Goal: Task Accomplishment & Management: Manage account settings

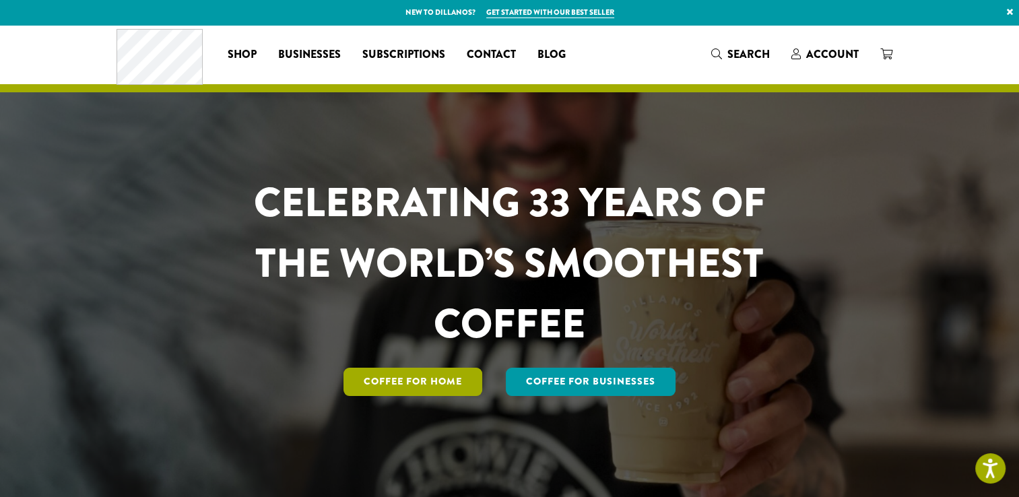
click at [418, 389] on link "Coffee for Home" at bounding box center [413, 382] width 139 height 28
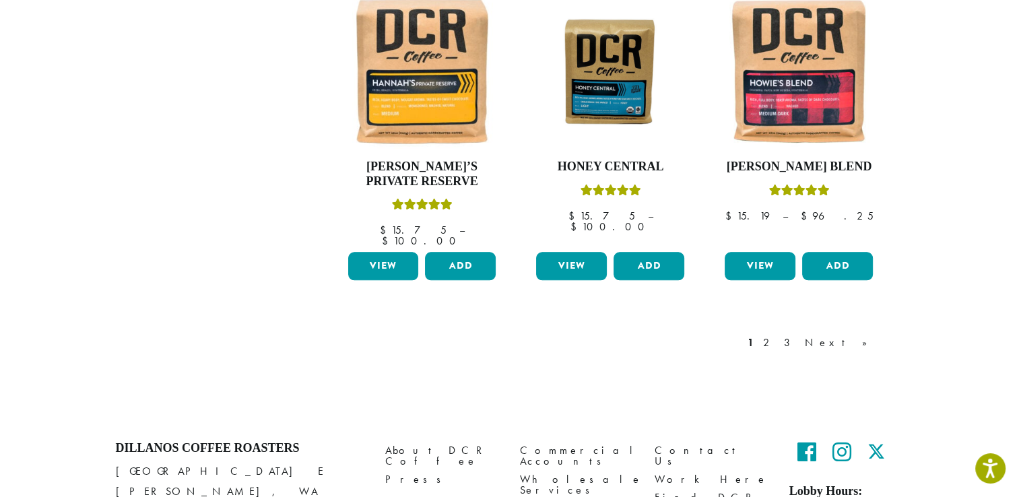
scroll to position [1212, 0]
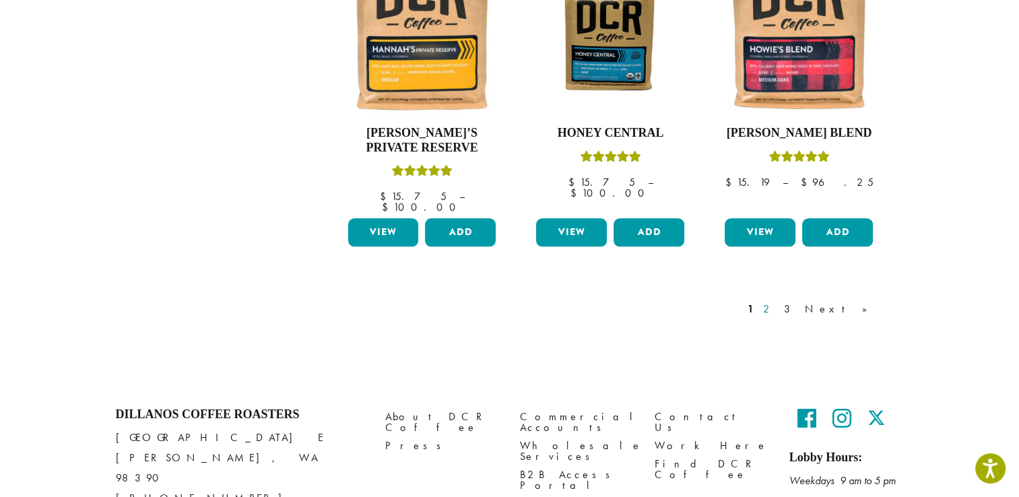
click at [777, 301] on link "2" at bounding box center [768, 309] width 17 height 16
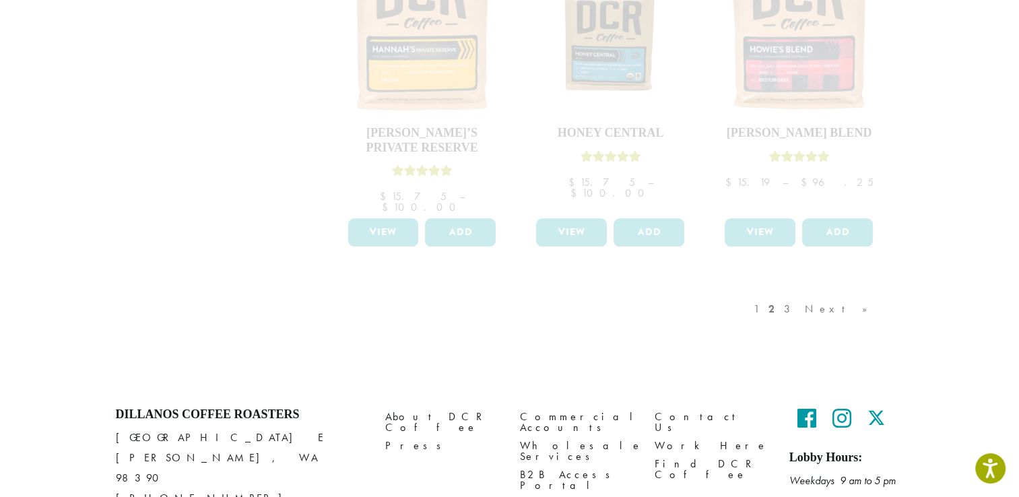
click at [900, 317] on div "1 2 3 Next »" at bounding box center [611, 322] width 586 height 63
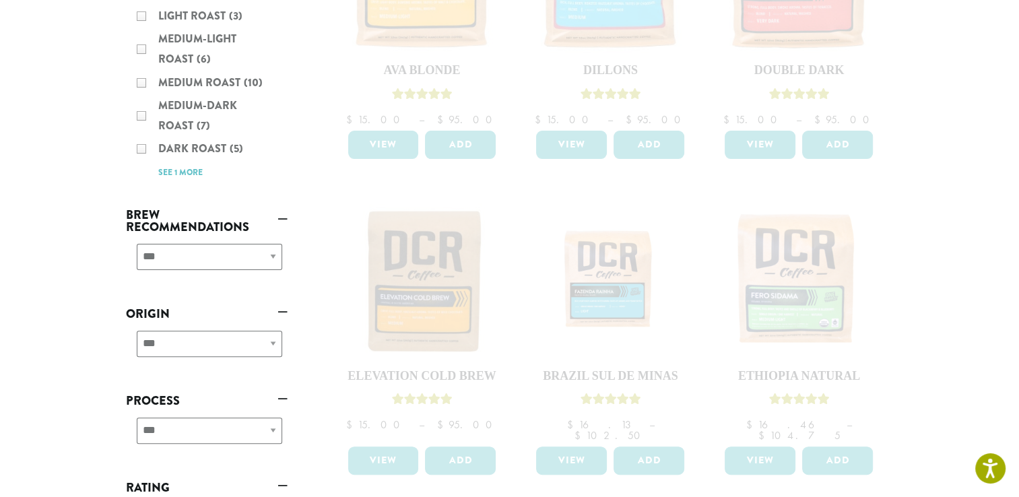
scroll to position [606, 0]
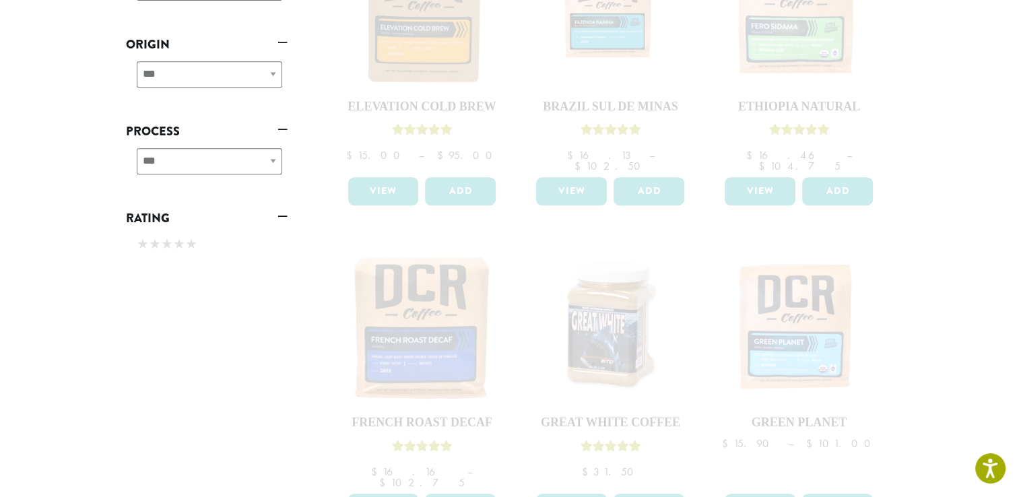
click at [921, 319] on section "**********" at bounding box center [509, 206] width 1019 height 1575
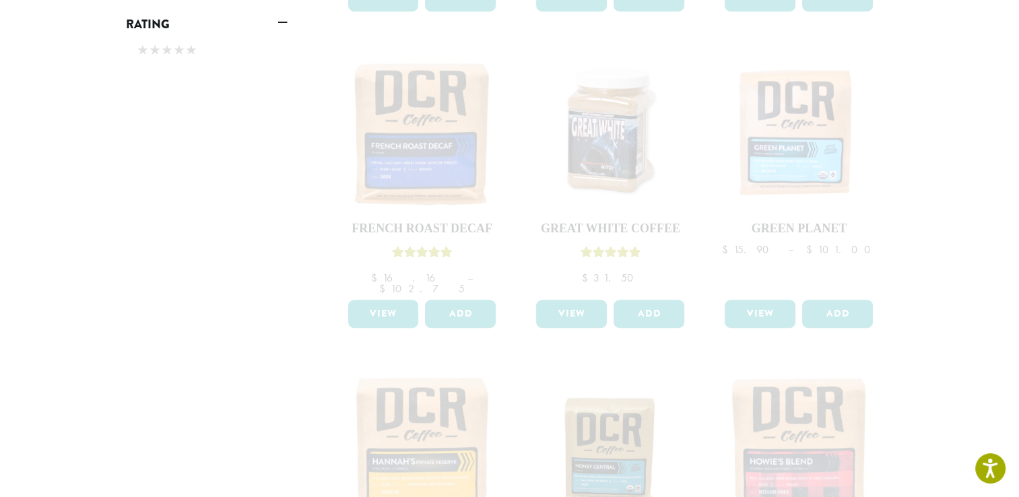
scroll to position [808, 0]
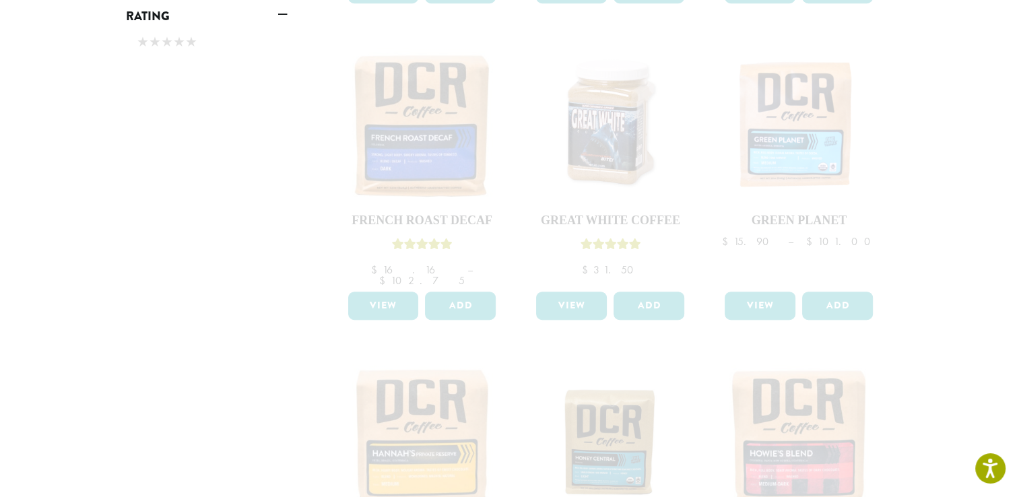
click at [921, 319] on section "**********" at bounding box center [509, 4] width 1019 height 1575
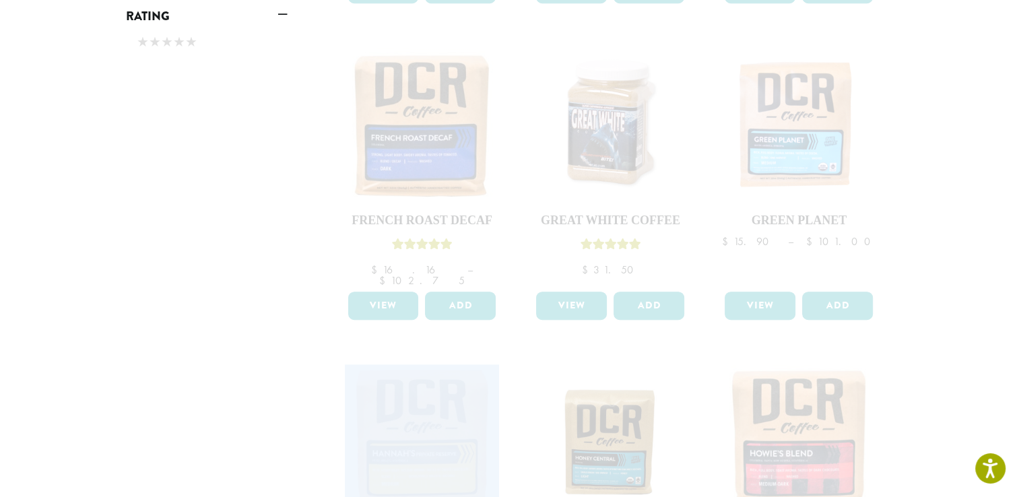
click at [921, 319] on section "**********" at bounding box center [509, 4] width 1019 height 1575
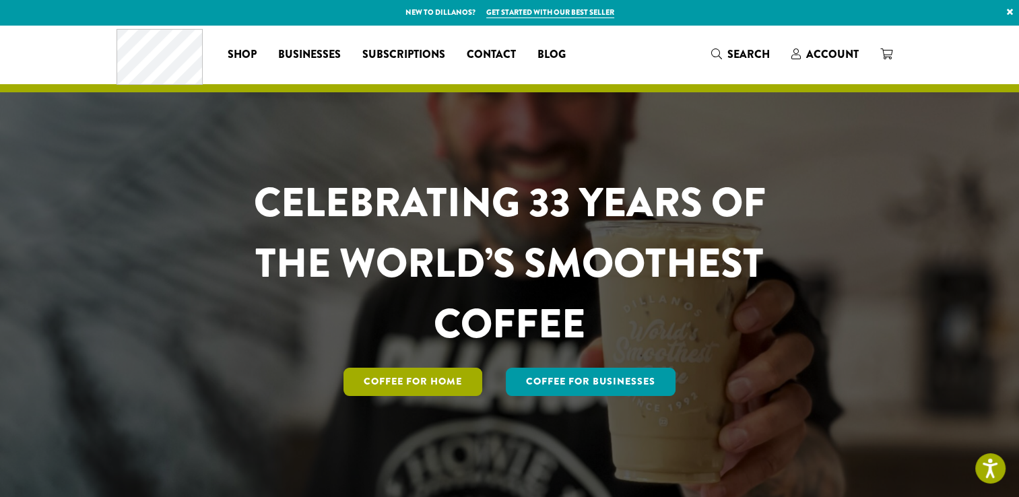
click at [403, 389] on link "Coffee for Home" at bounding box center [413, 382] width 139 height 28
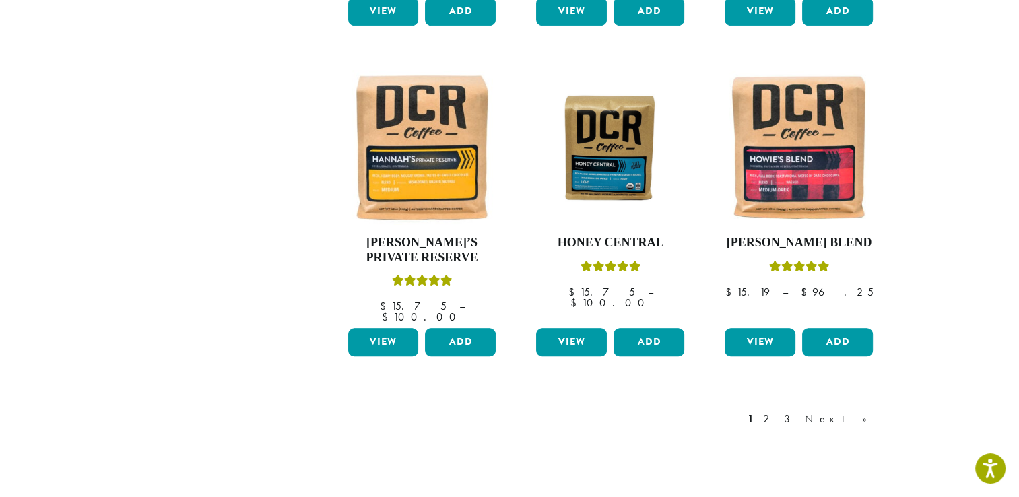
scroll to position [1240, 0]
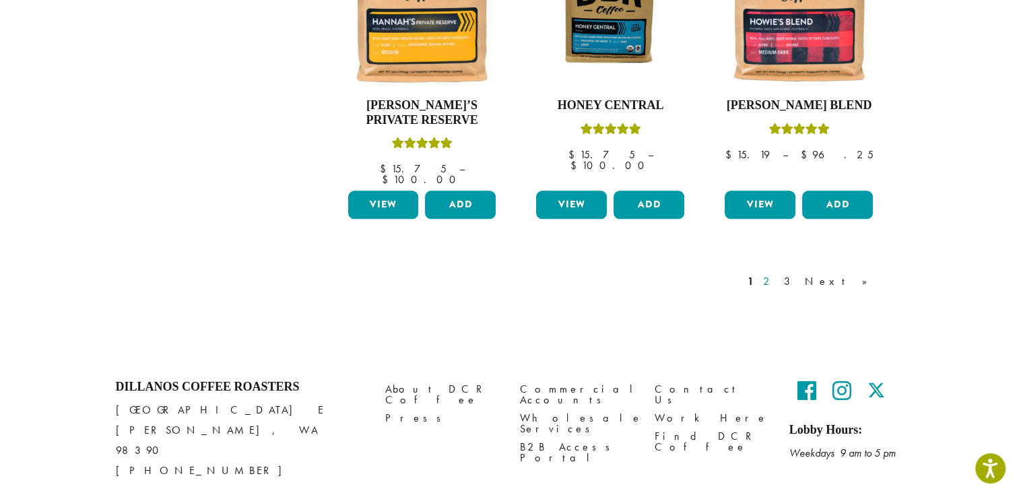
click at [777, 273] on link "2" at bounding box center [768, 281] width 17 height 16
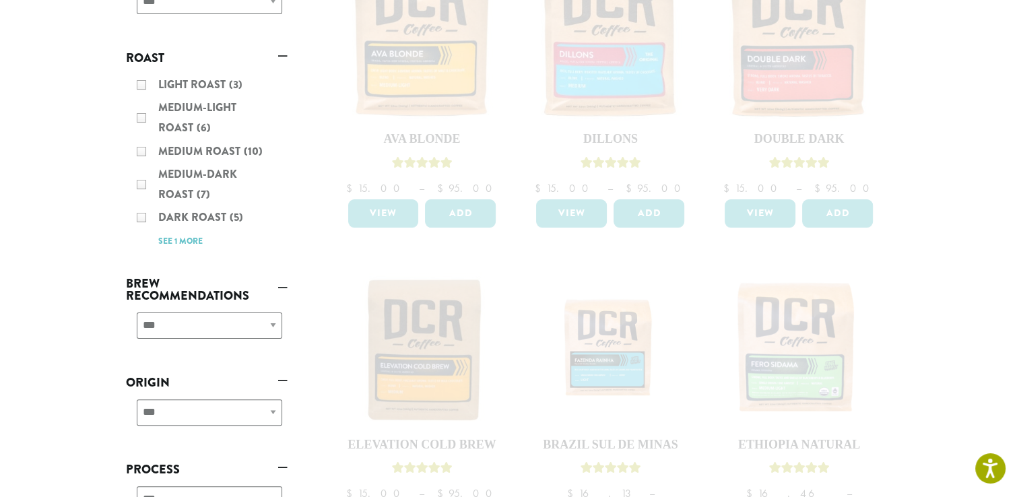
scroll to position [162, 0]
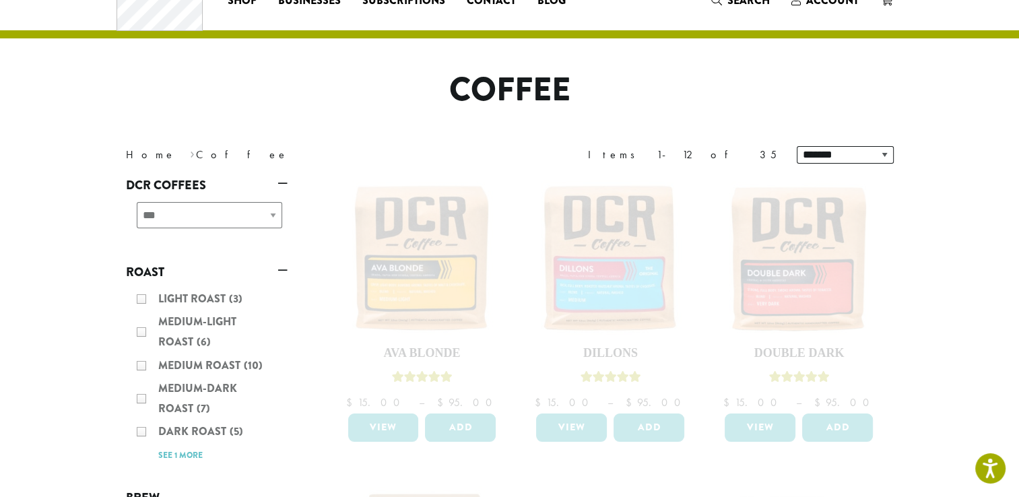
scroll to position [28, 0]
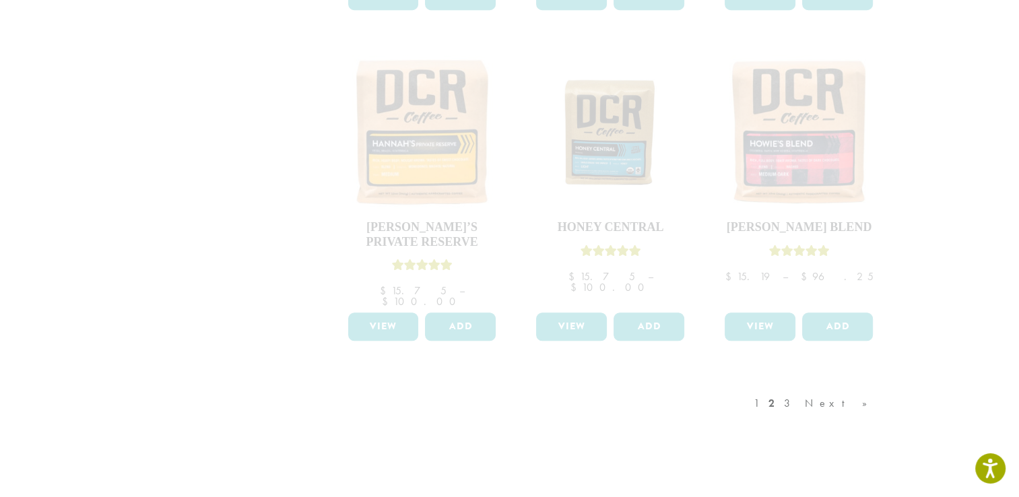
scroll to position [971, 0]
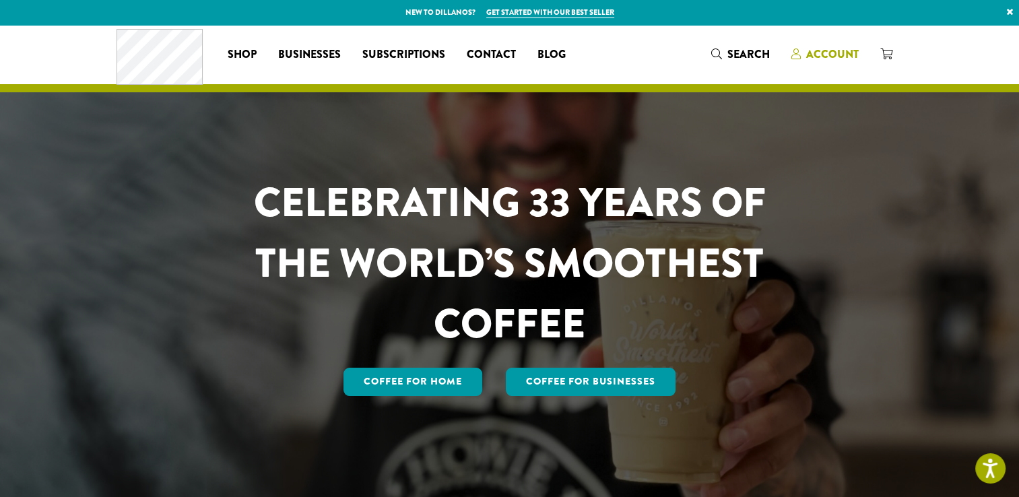
click at [801, 51] on span "Account" at bounding box center [824, 54] width 67 height 17
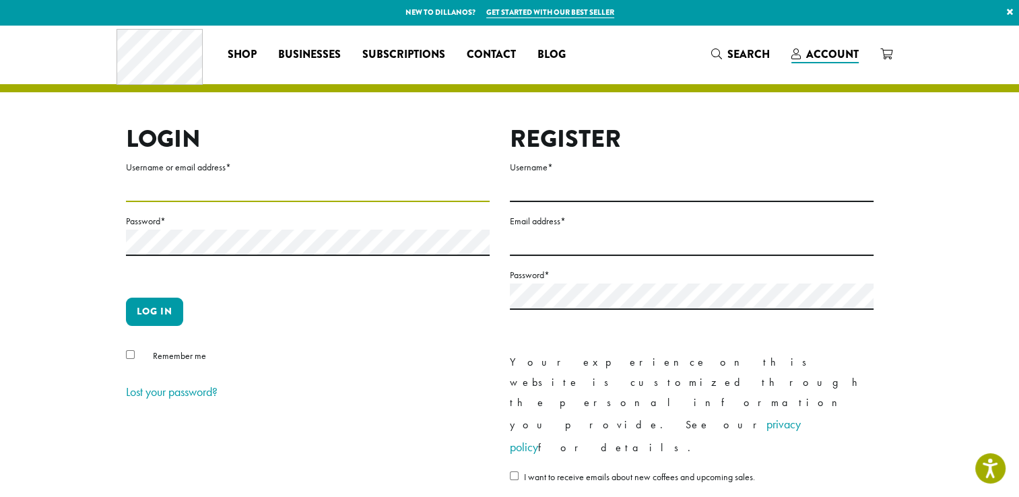
click at [137, 191] on input "Username or email address *" at bounding box center [308, 189] width 364 height 26
type input "*********"
click at [125, 356] on div "Login Username or email address * ********* Password * Log in Remember me Lost …" at bounding box center [500, 339] width 768 height 428
click at [154, 311] on button "Log in" at bounding box center [154, 312] width 57 height 28
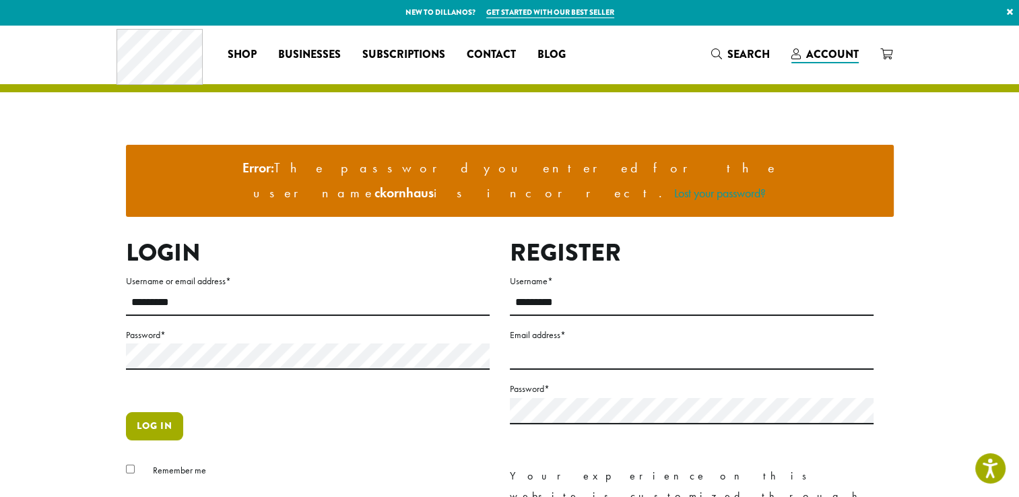
click at [152, 412] on button "Log in" at bounding box center [154, 426] width 57 height 28
click at [162, 412] on button "Log in" at bounding box center [154, 426] width 57 height 28
click at [686, 185] on link "Lost your password?" at bounding box center [720, 192] width 92 height 15
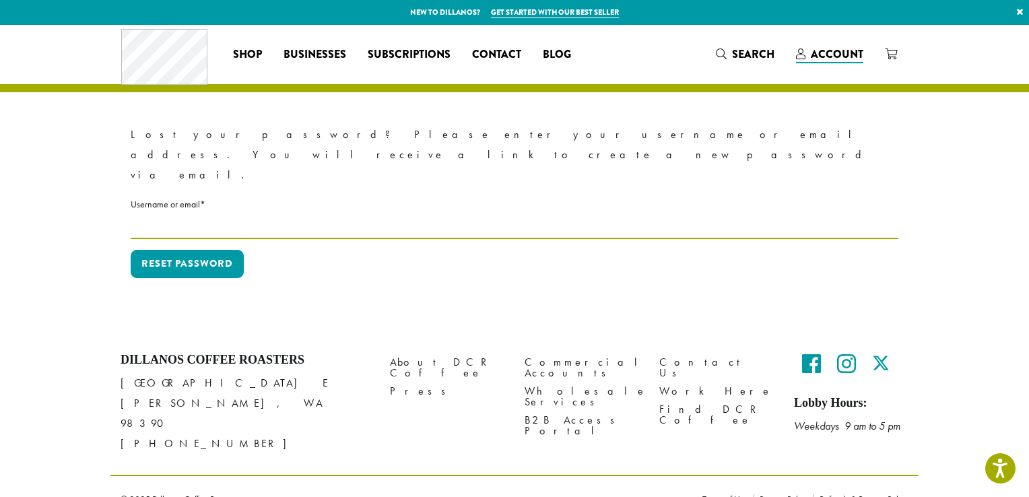
click at [240, 213] on input "Username or email * Required" at bounding box center [515, 226] width 768 height 26
type input "*********"
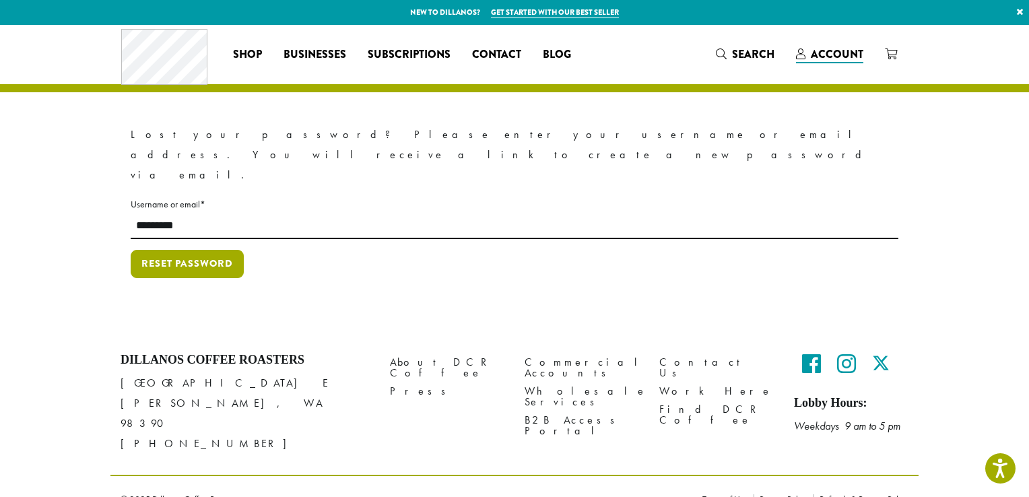
click at [234, 250] on button "Reset password" at bounding box center [187, 264] width 113 height 28
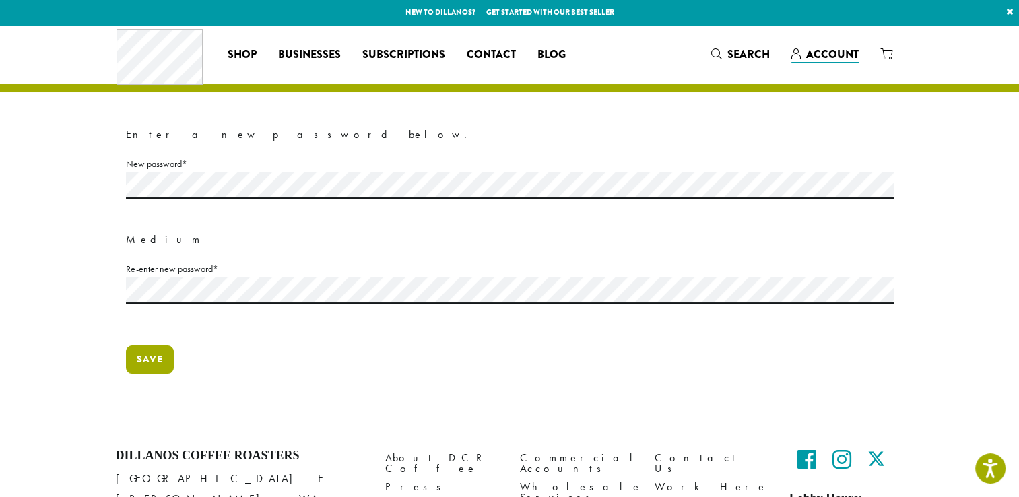
click at [151, 366] on button "Save" at bounding box center [150, 360] width 48 height 28
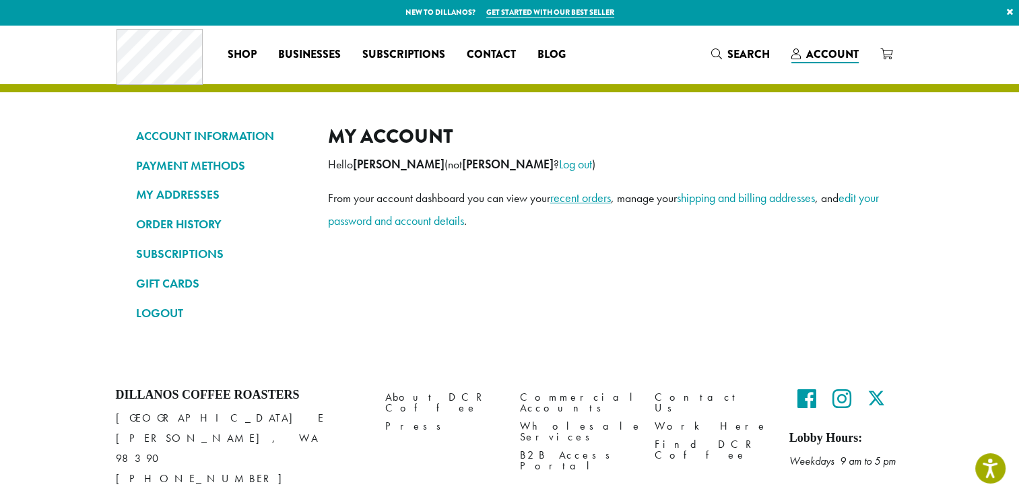
click at [598, 201] on link "recent orders" at bounding box center [580, 197] width 61 height 15
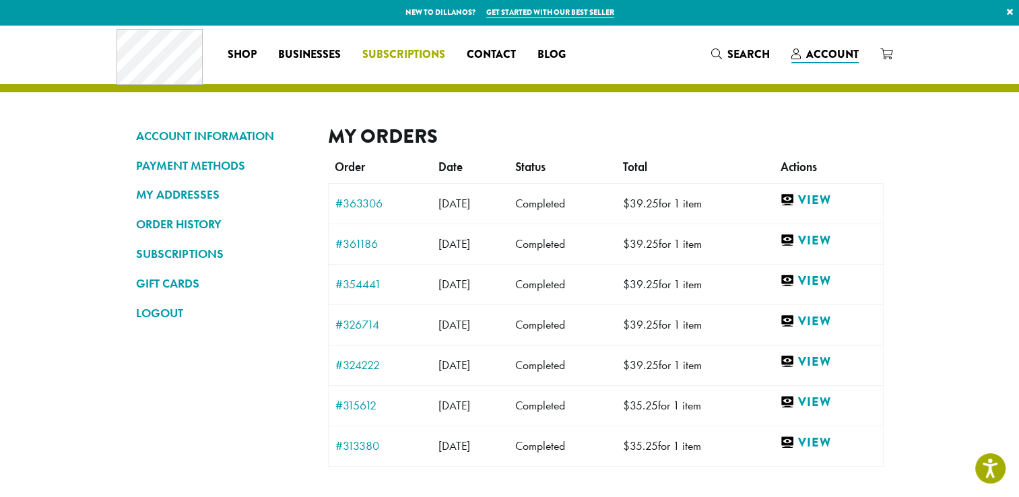
click at [416, 55] on span "Subscriptions" at bounding box center [403, 54] width 83 height 17
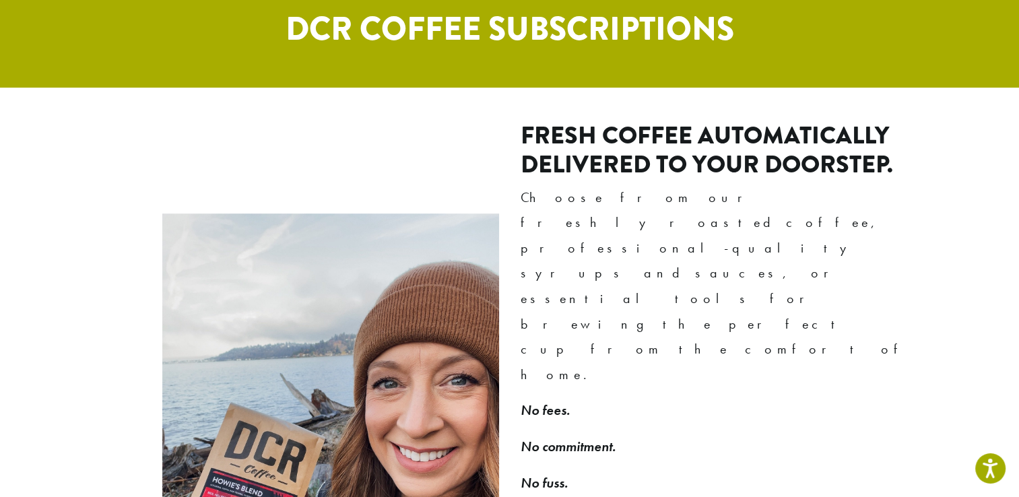
scroll to position [943, 0]
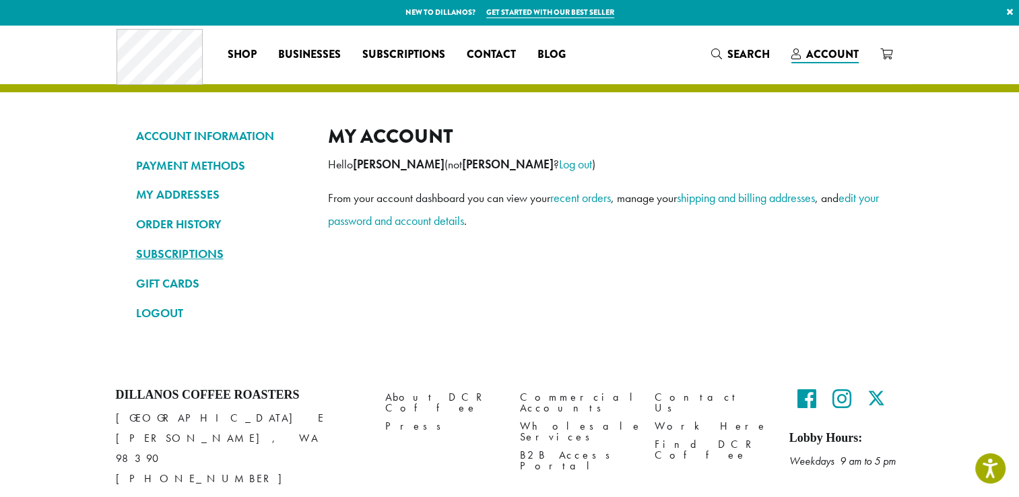
click at [200, 253] on link "SUBSCRIPTIONS" at bounding box center [222, 253] width 172 height 23
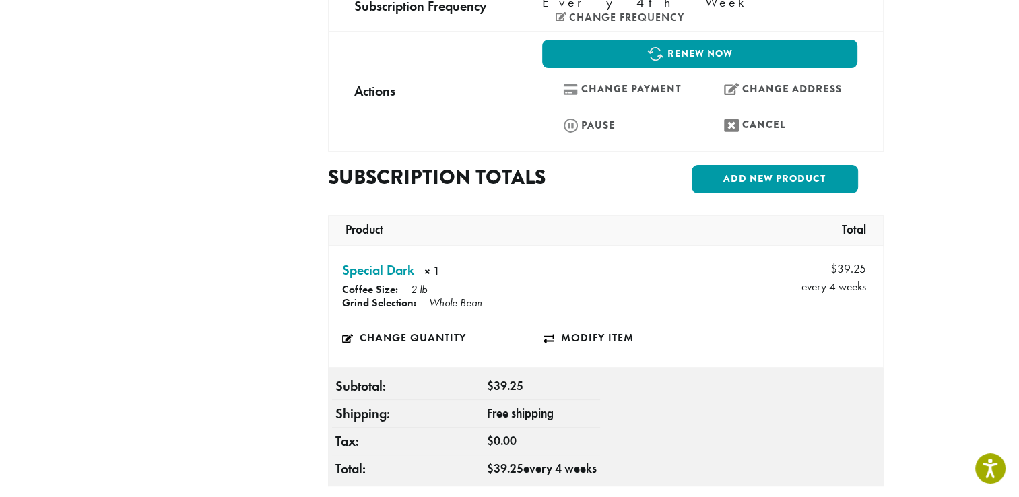
scroll to position [404, 0]
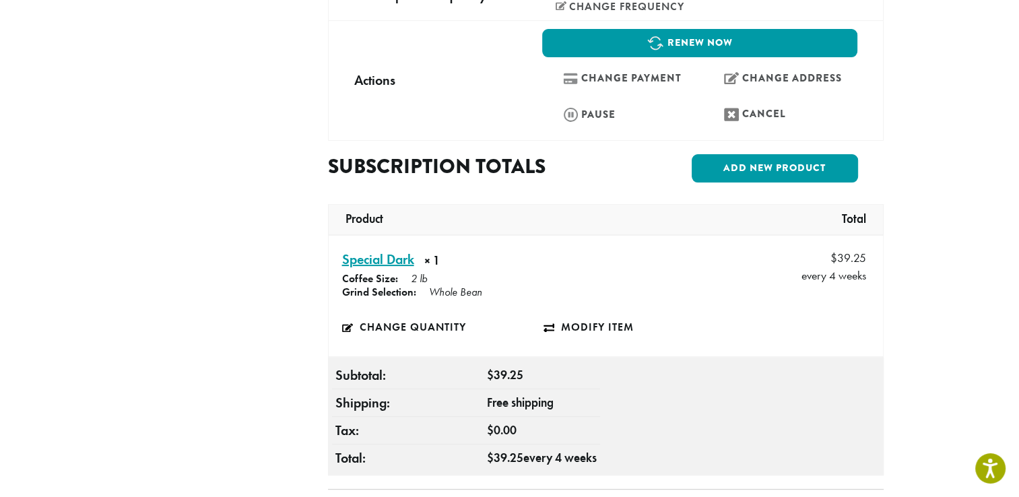
click at [389, 249] on link "Special Dark × 1" at bounding box center [378, 259] width 72 height 20
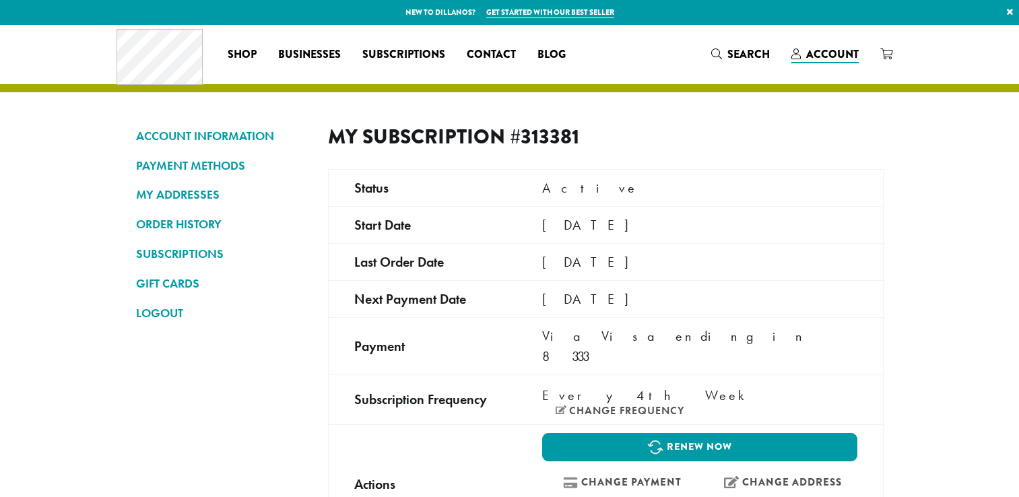
scroll to position [404, 0]
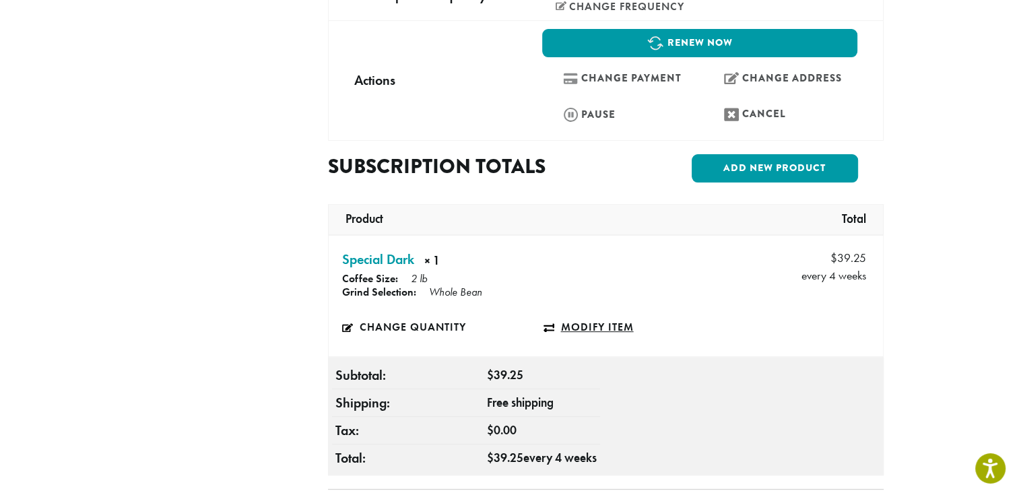
click at [610, 312] on link "Modify item" at bounding box center [644, 327] width 201 height 31
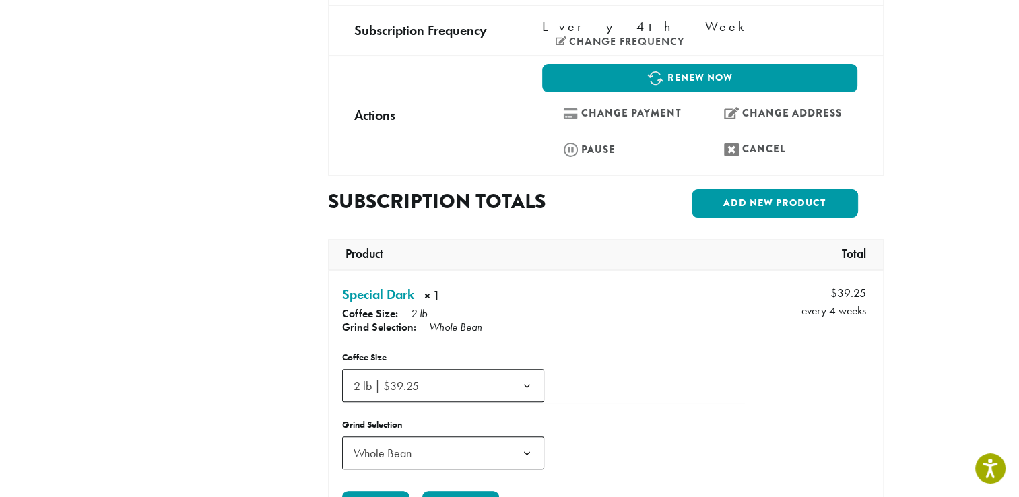
scroll to position [337, 0]
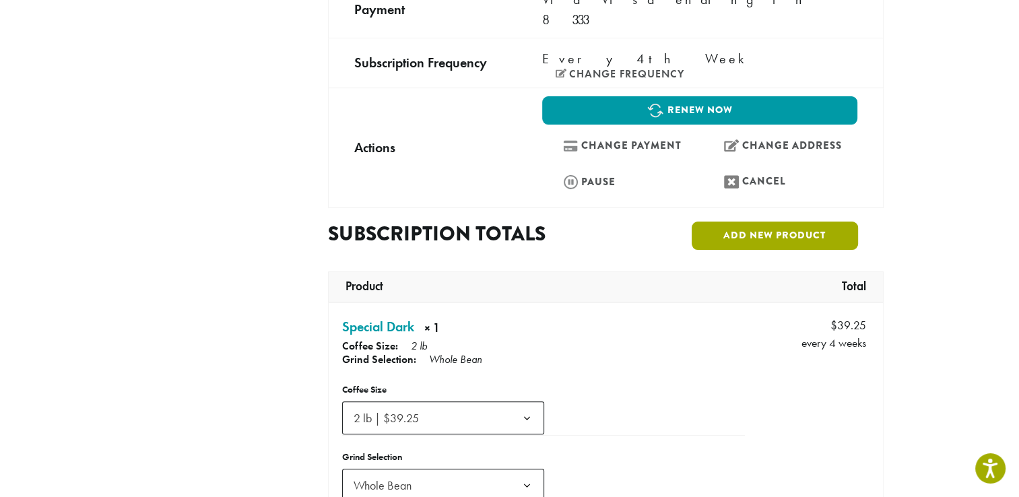
click at [765, 222] on link "Add new product" at bounding box center [775, 236] width 166 height 28
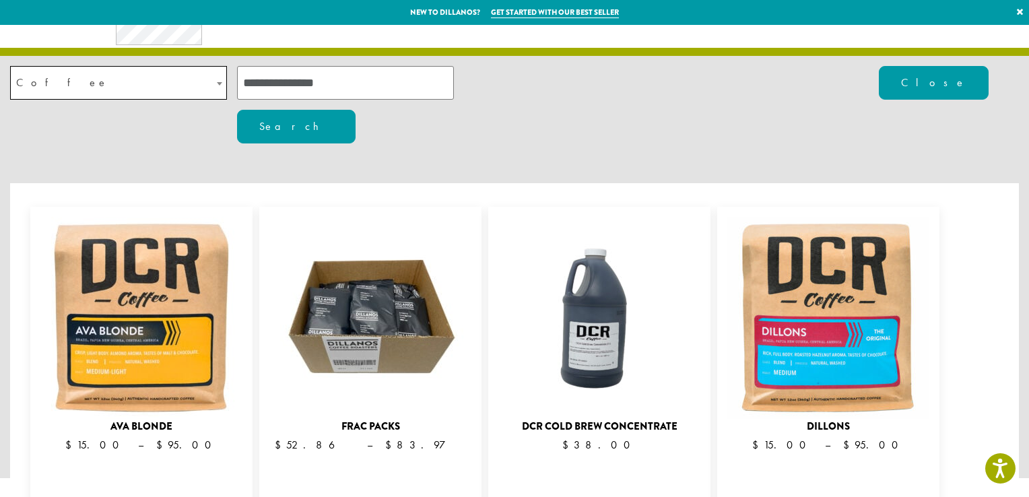
scroll to position [0, 0]
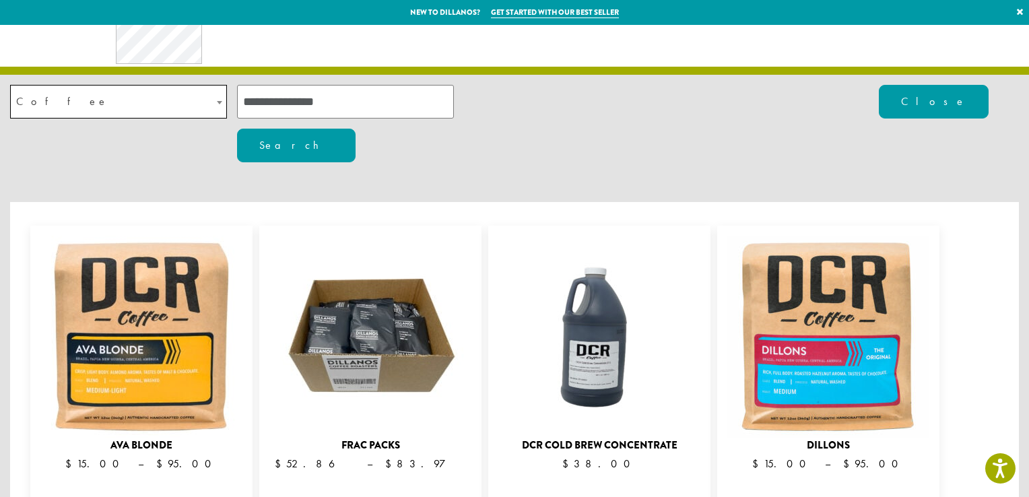
click at [341, 111] on input "search" at bounding box center [345, 102] width 217 height 34
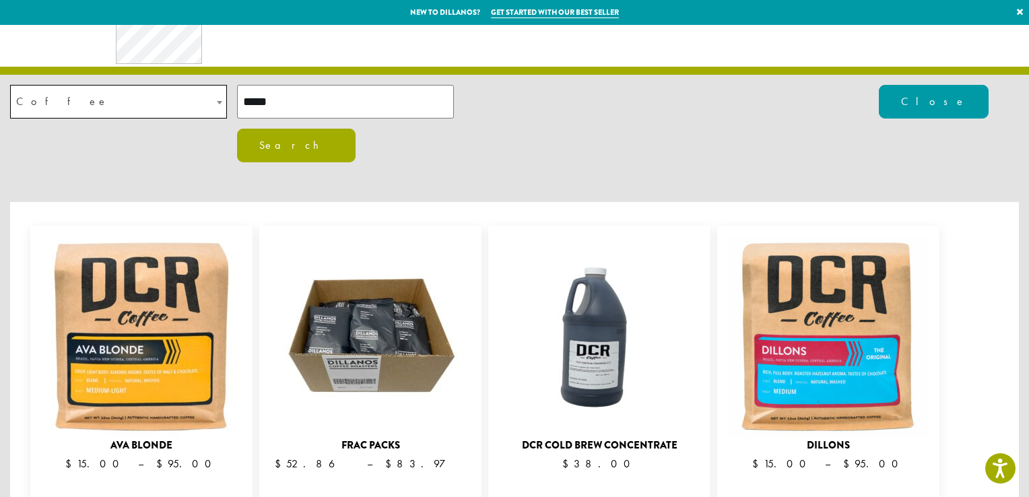
type input "*****"
click at [356, 129] on button "Search" at bounding box center [296, 146] width 119 height 34
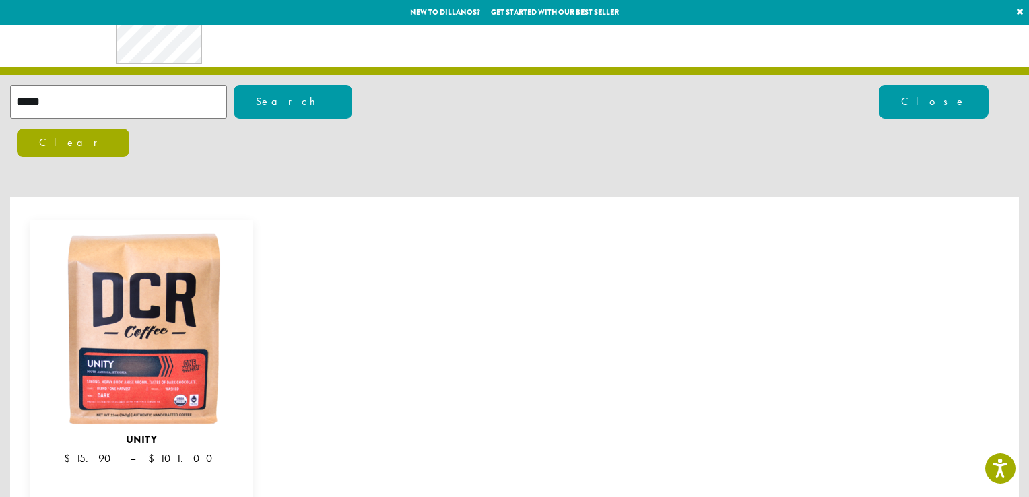
click at [166, 319] on img at bounding box center [141, 331] width 202 height 202
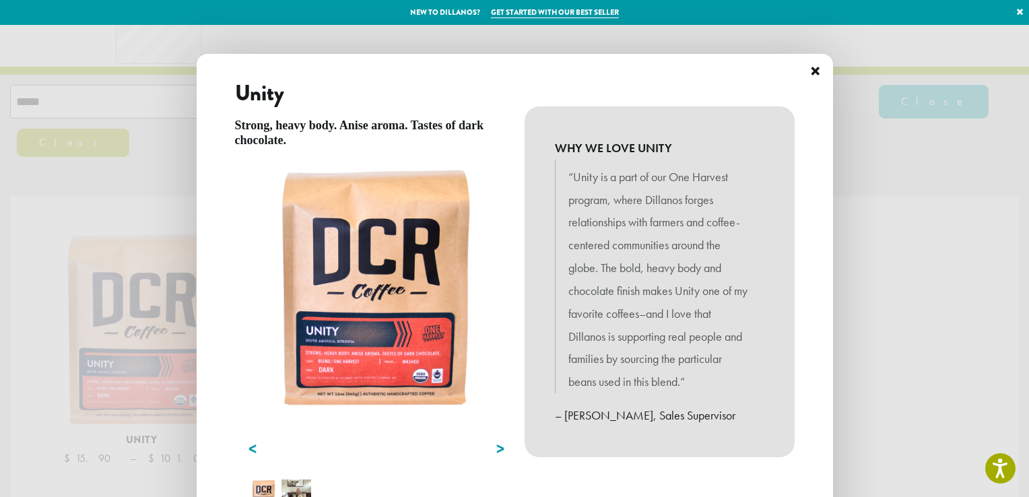
drag, startPoint x: 435, startPoint y: 462, endPoint x: 470, endPoint y: 387, distance: 83.2
click at [470, 387] on div "Unity Strong, heavy body. Anise aroma. Tastes of dark chocolate. Previous Next …" at bounding box center [370, 314] width 290 height 486
click at [819, 66] on span "×" at bounding box center [815, 72] width 11 height 32
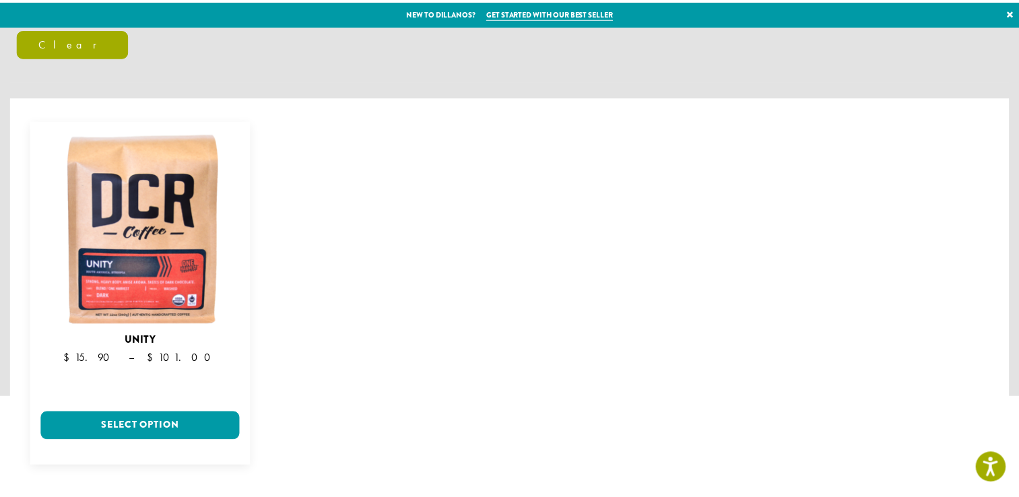
scroll to position [202, 0]
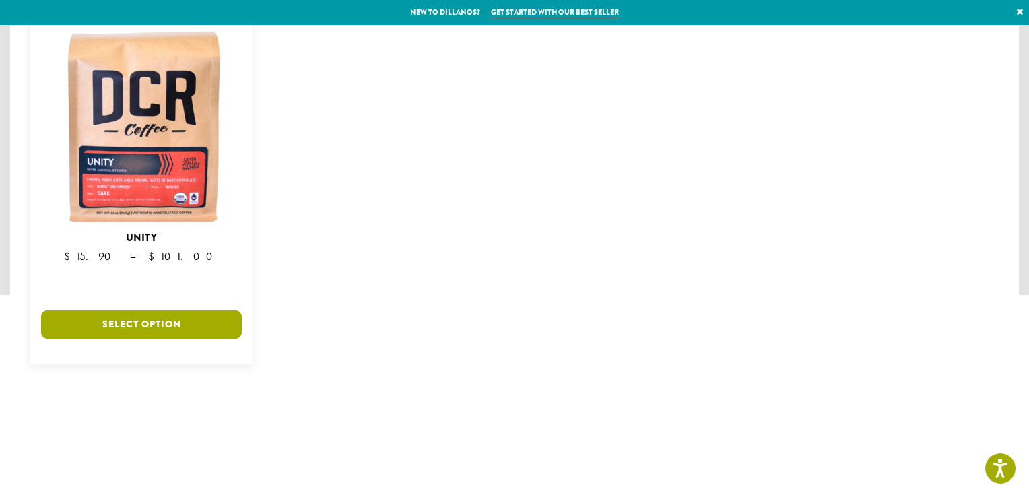
click at [162, 311] on link "Select option" at bounding box center [141, 325] width 201 height 28
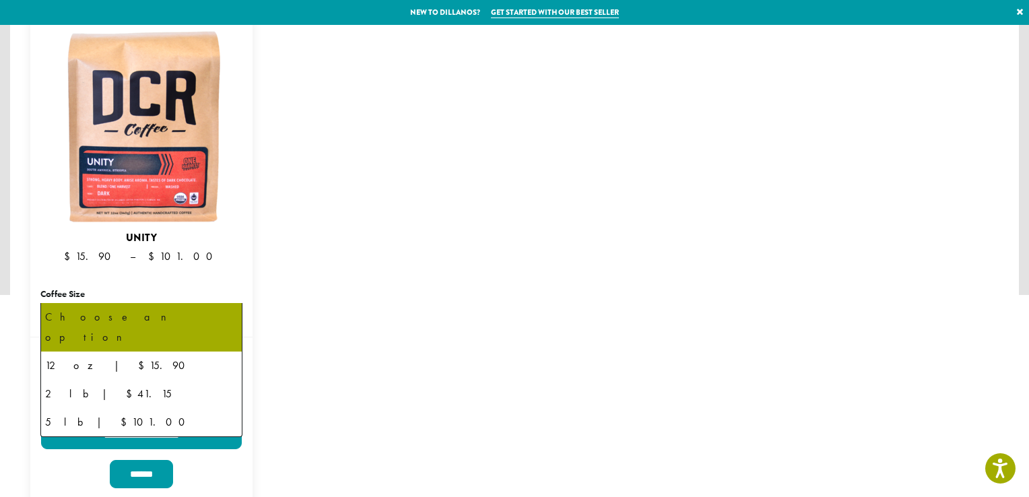
click at [221, 304] on b at bounding box center [225, 321] width 33 height 34
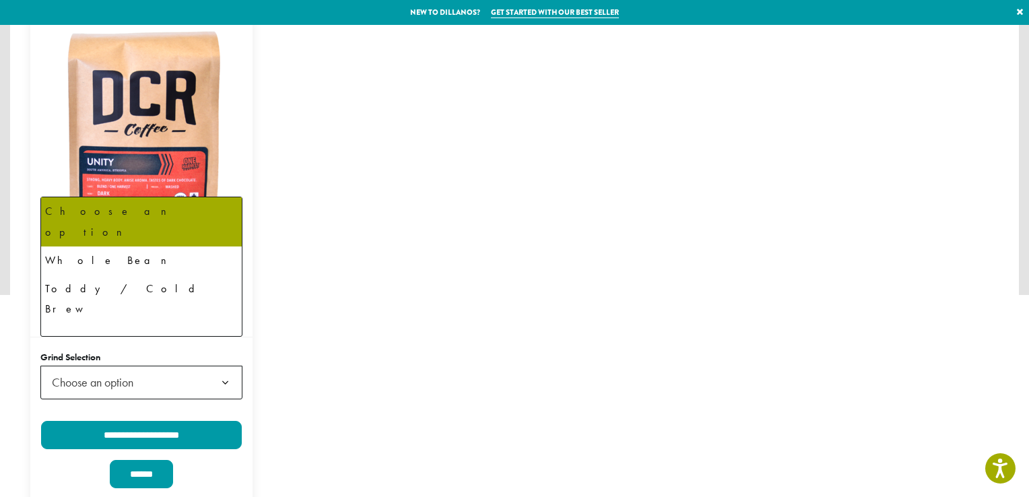
click at [229, 366] on b at bounding box center [225, 383] width 33 height 34
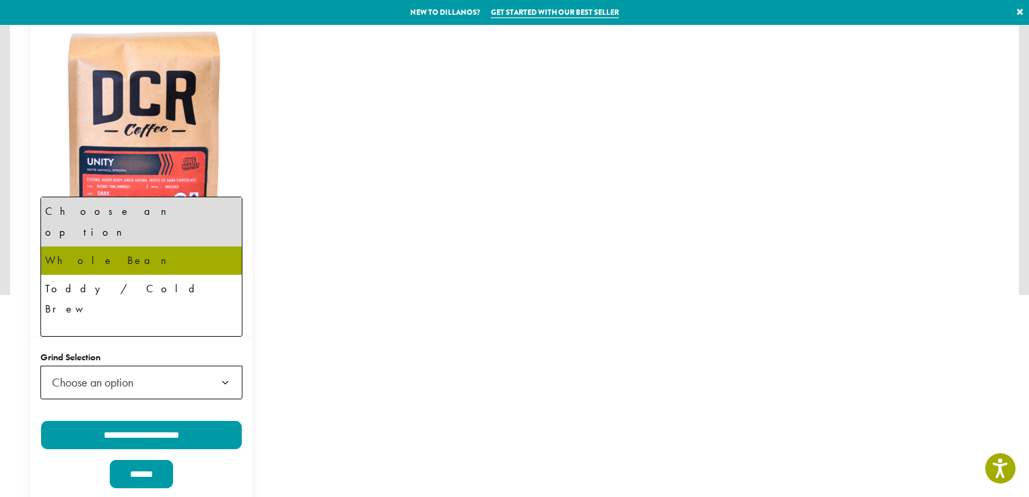
select select "**********"
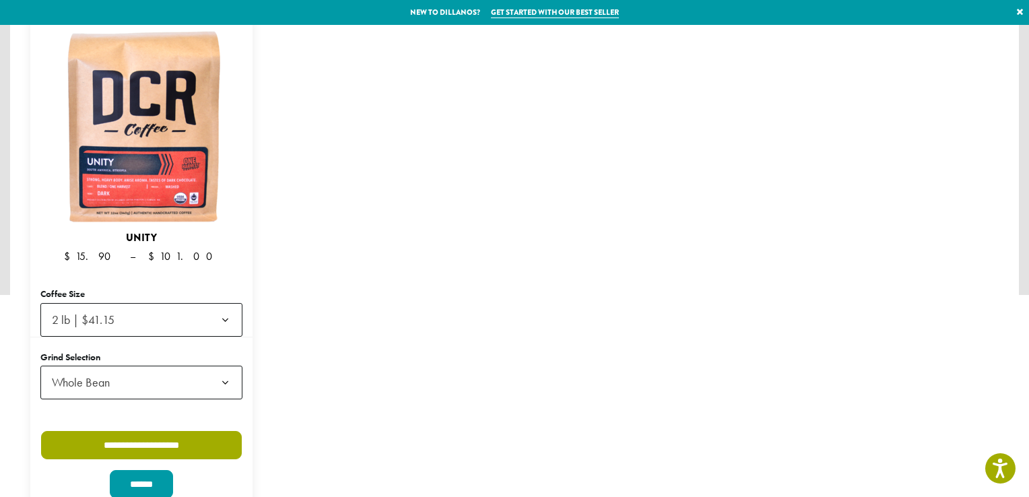
click at [159, 431] on input "**********" at bounding box center [141, 445] width 201 height 28
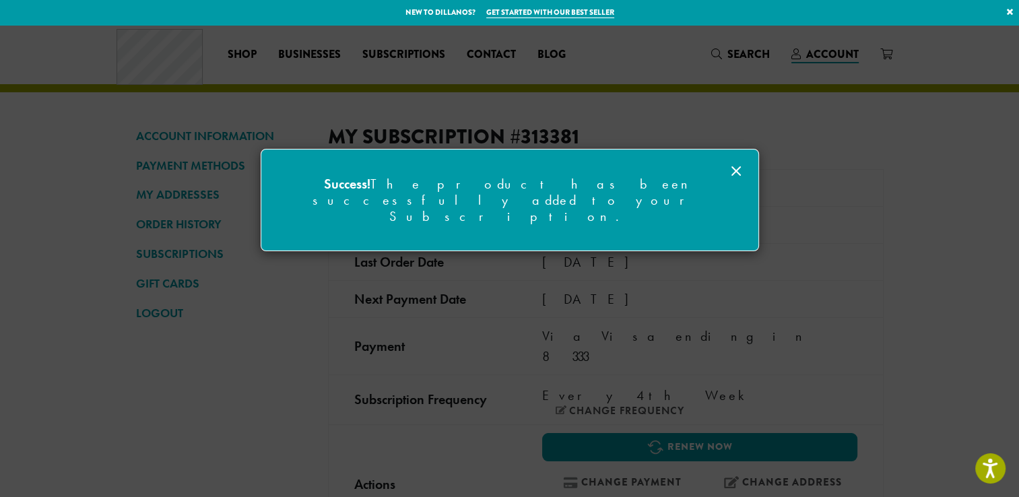
click at [738, 168] on line at bounding box center [736, 171] width 8 height 8
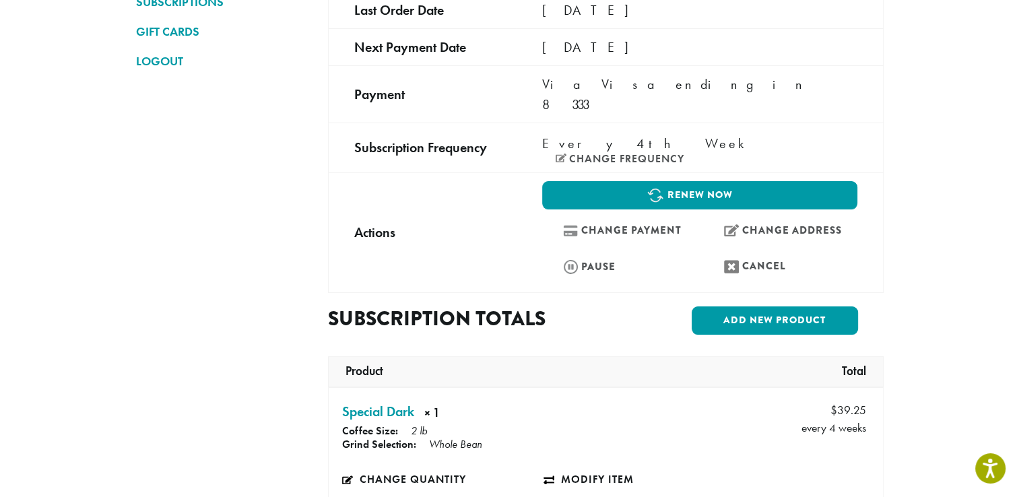
scroll to position [269, 0]
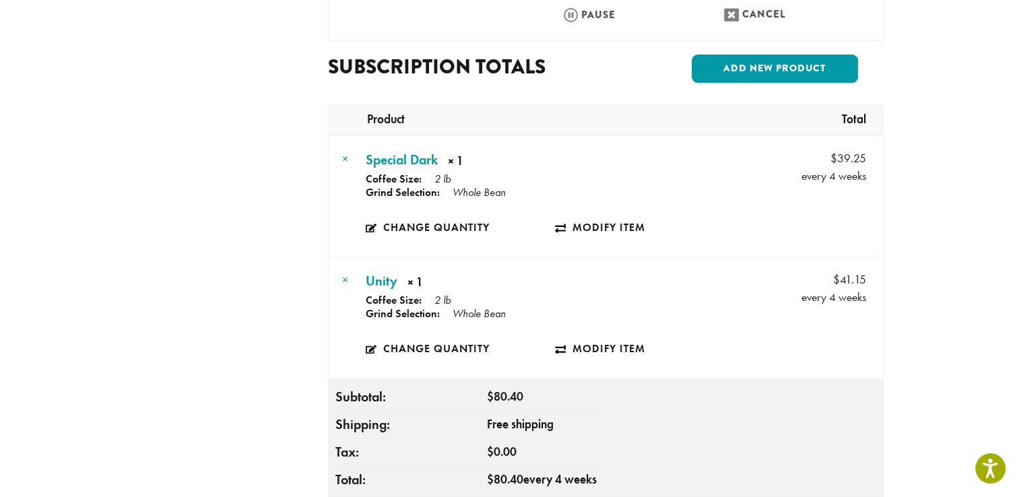
scroll to position [471, 0]
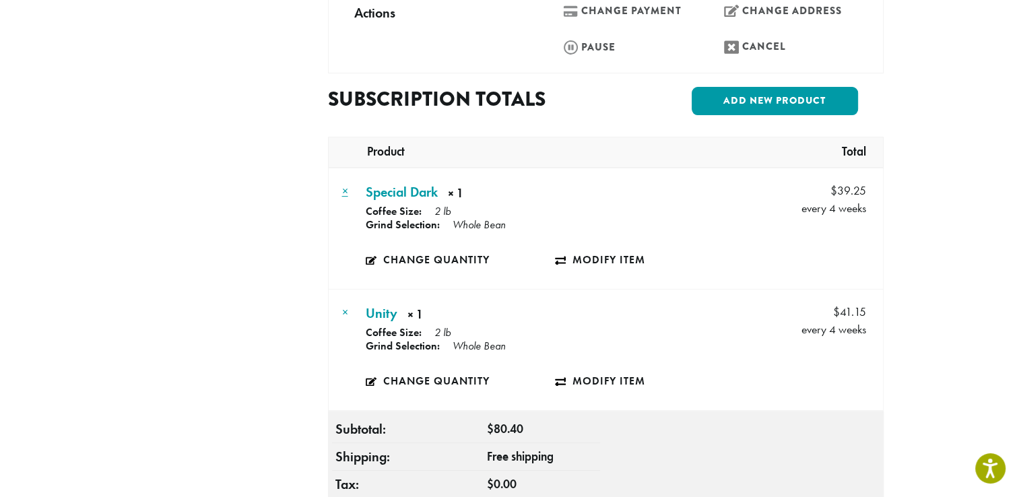
click at [345, 183] on link "×" at bounding box center [345, 190] width 6 height 15
